Goal: Task Accomplishment & Management: Use online tool/utility

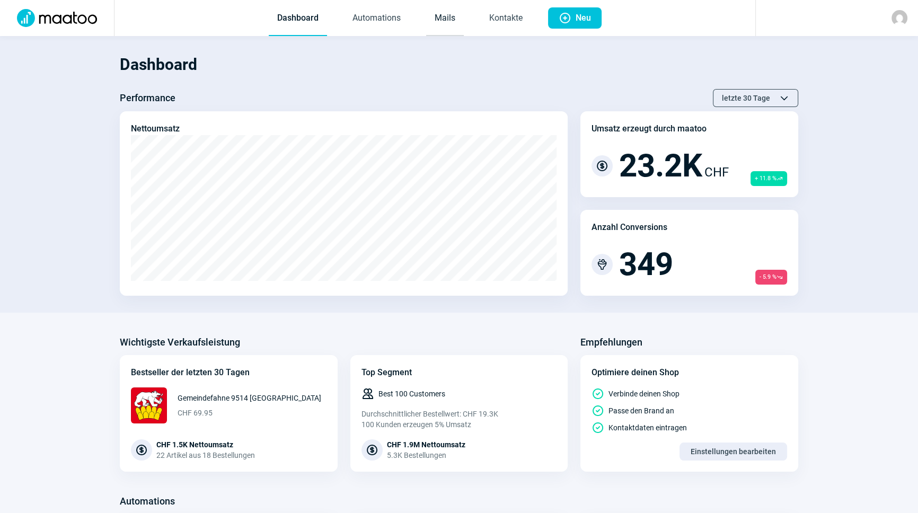
click at [463, 16] on link "Mails" at bounding box center [445, 18] width 38 height 35
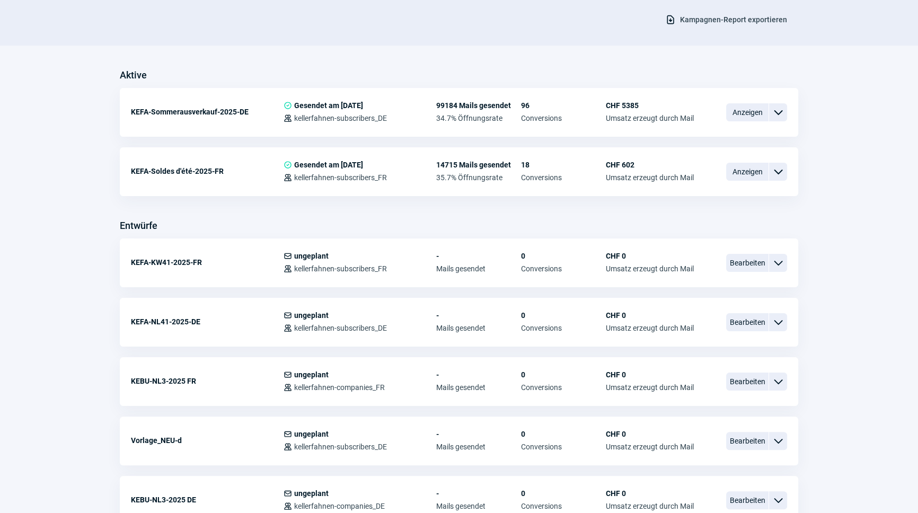
scroll to position [241, 0]
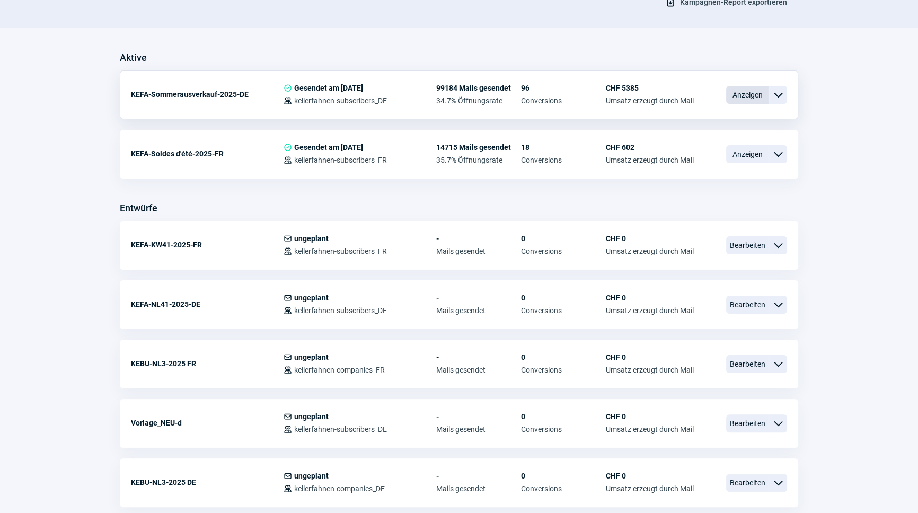
click at [742, 100] on span "Anzeigen" at bounding box center [747, 95] width 42 height 18
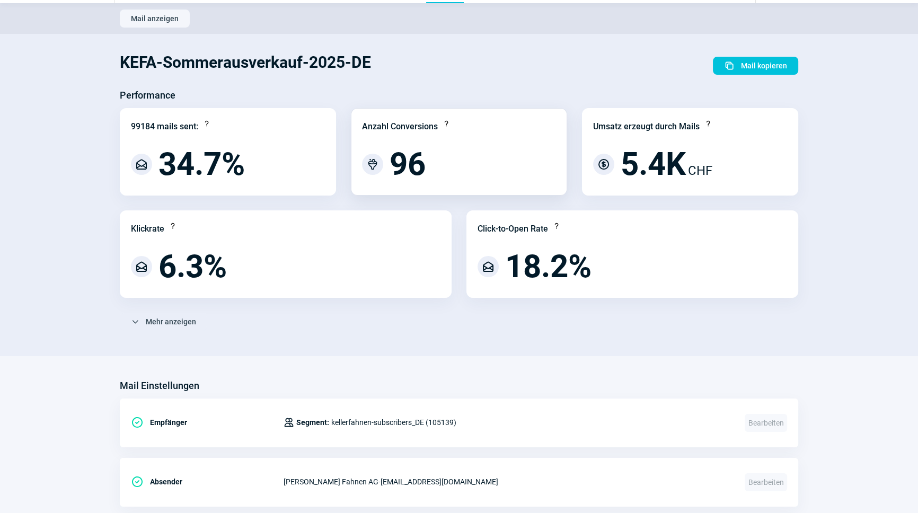
scroll to position [48, 0]
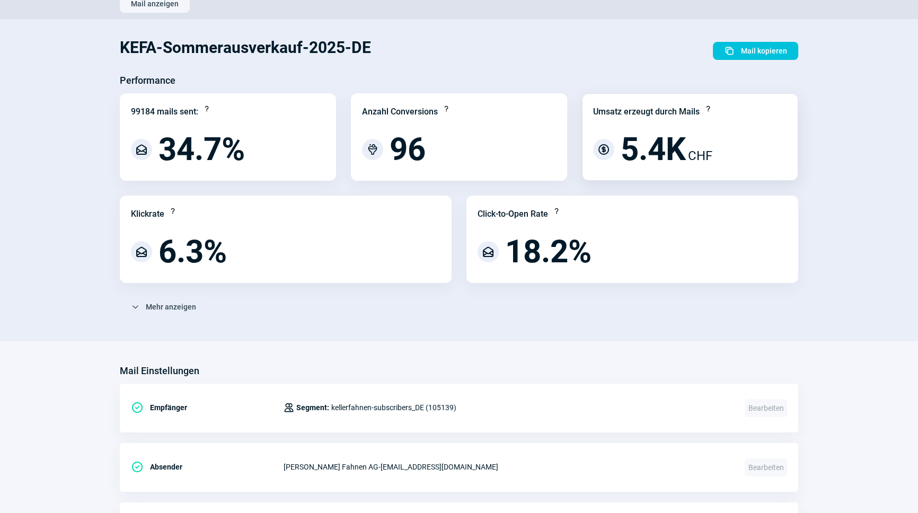
click at [708, 127] on div "Umsatz erzeugt durch Mails Question icon CurrencyDollar icon 5.4K CHF" at bounding box center [690, 136] width 216 height 87
click at [605, 149] on span "CurrencyDollar icon" at bounding box center [603, 149] width 13 height 13
click at [685, 144] on span "5.4K" at bounding box center [653, 150] width 65 height 32
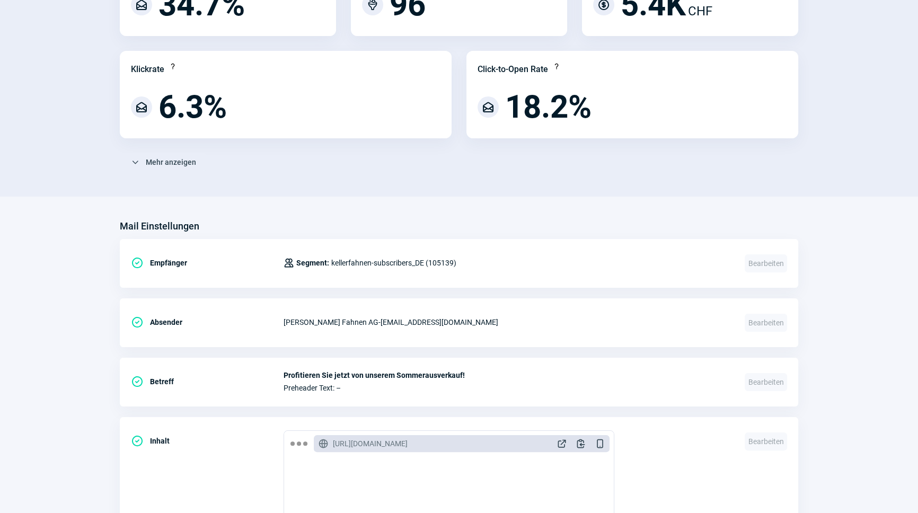
scroll to position [0, 0]
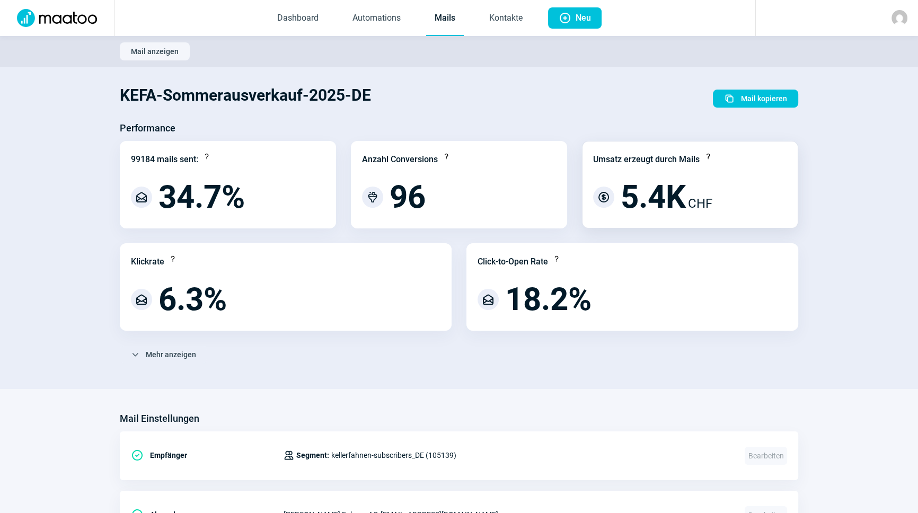
click at [686, 196] on span "5.4K" at bounding box center [653, 197] width 65 height 32
click at [708, 158] on div "Question icon" at bounding box center [708, 159] width 8 height 14
click at [301, 11] on link "Dashboard" at bounding box center [298, 18] width 58 height 35
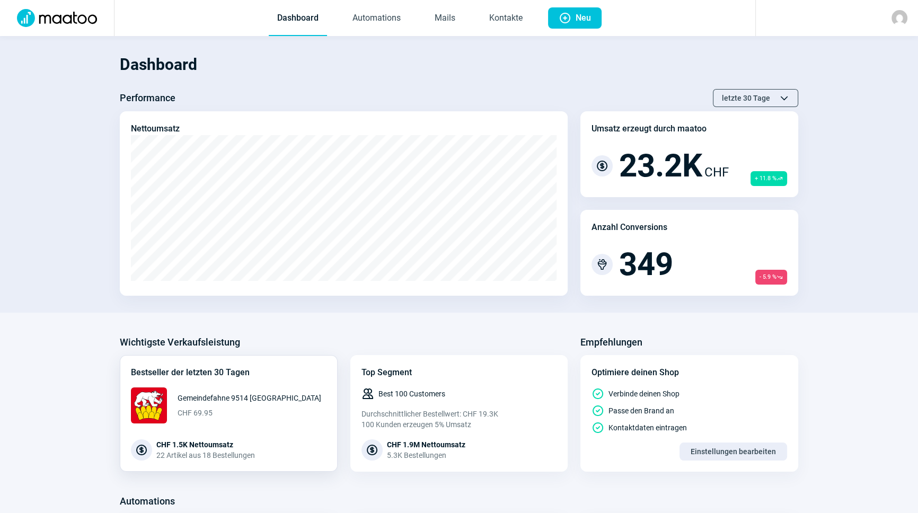
click at [200, 457] on div "22 Artikel aus 18 Bestellungen" at bounding box center [205, 455] width 99 height 11
drag, startPoint x: 162, startPoint y: 443, endPoint x: 142, endPoint y: 450, distance: 21.8
click at [157, 443] on div "CHF 1.5K Nettoumsatz" at bounding box center [205, 444] width 99 height 11
click at [140, 452] on span "CurrencyDollar icon" at bounding box center [141, 450] width 13 height 13
click at [498, 17] on link "Kontakte" at bounding box center [506, 18] width 50 height 35
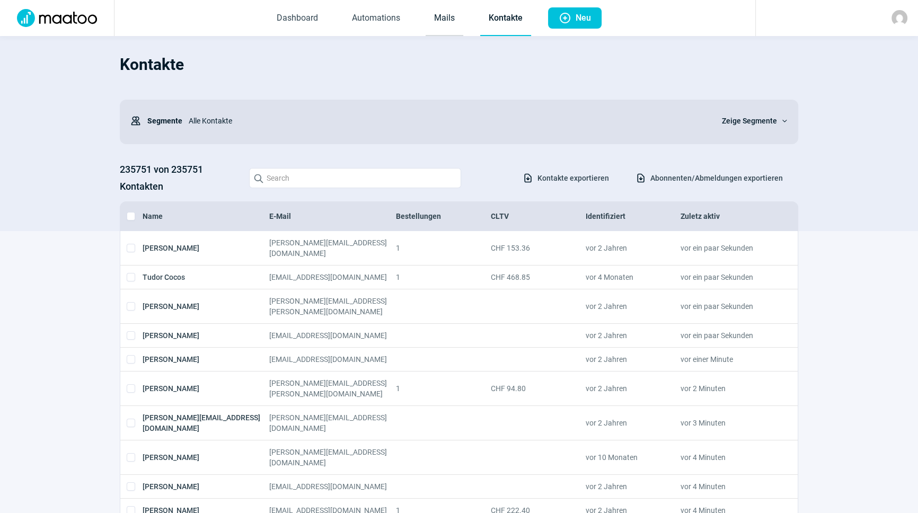
drag, startPoint x: 439, startPoint y: 2, endPoint x: 439, endPoint y: 10, distance: 8.0
click at [439, 3] on link "Mails" at bounding box center [445, 18] width 38 height 35
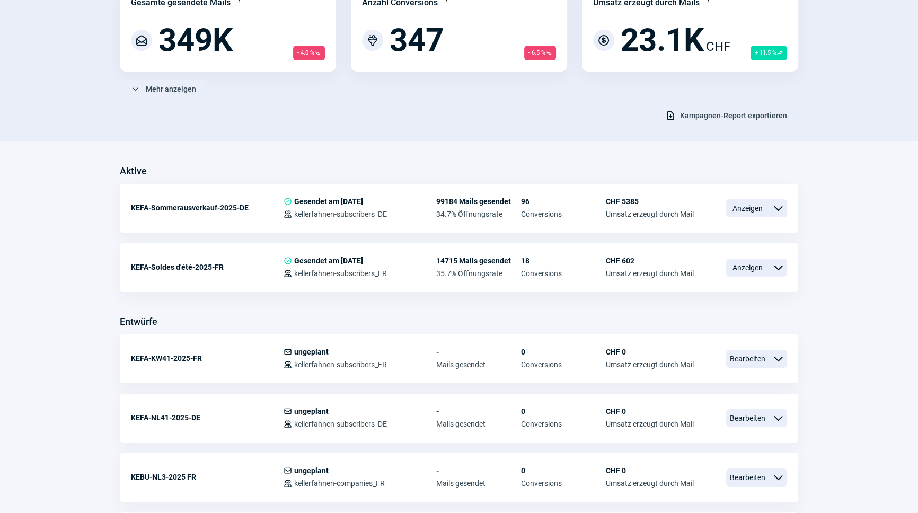
scroll to position [144, 0]
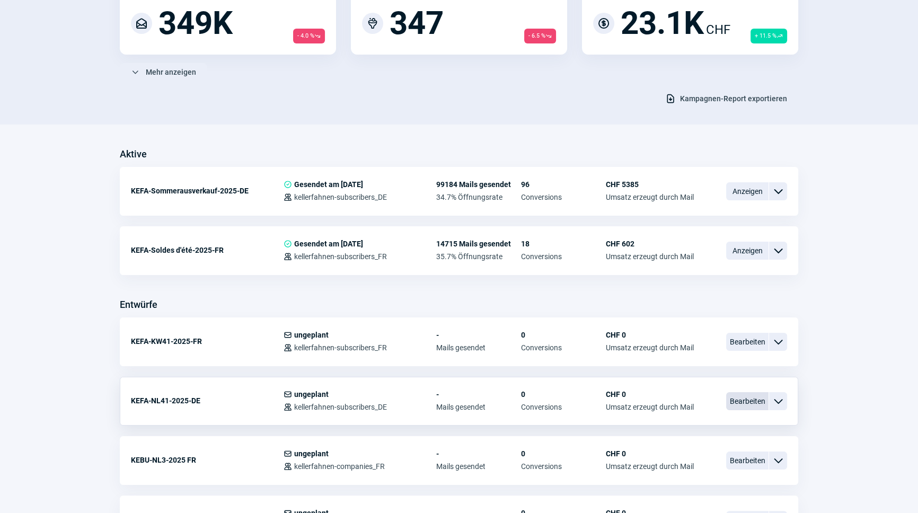
click at [758, 408] on span "Bearbeiten" at bounding box center [747, 401] width 42 height 18
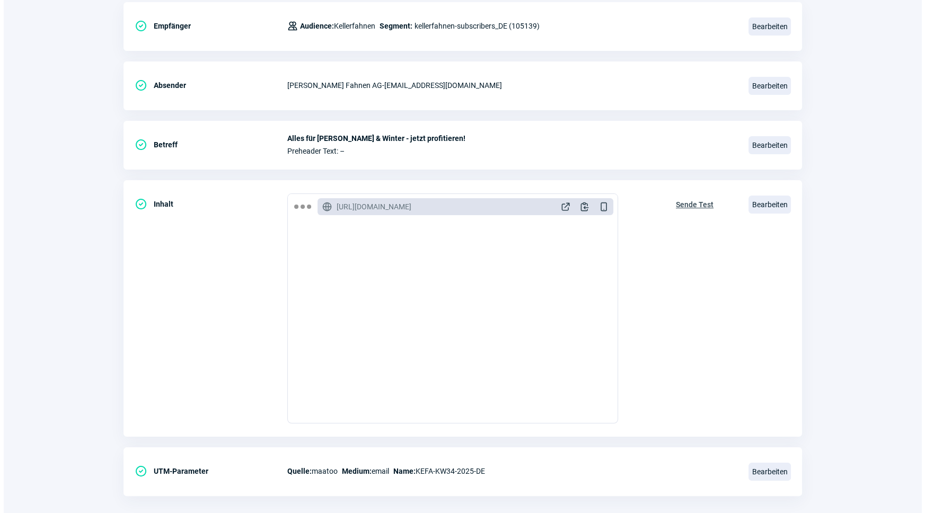
scroll to position [173, 0]
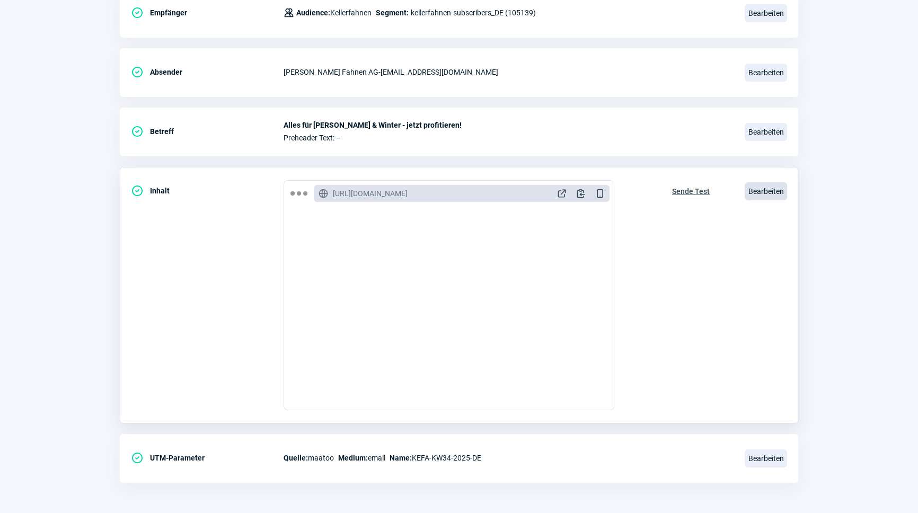
click at [774, 189] on span "Bearbeiten" at bounding box center [766, 191] width 42 height 18
